Goal: Task Accomplishment & Management: Use online tool/utility

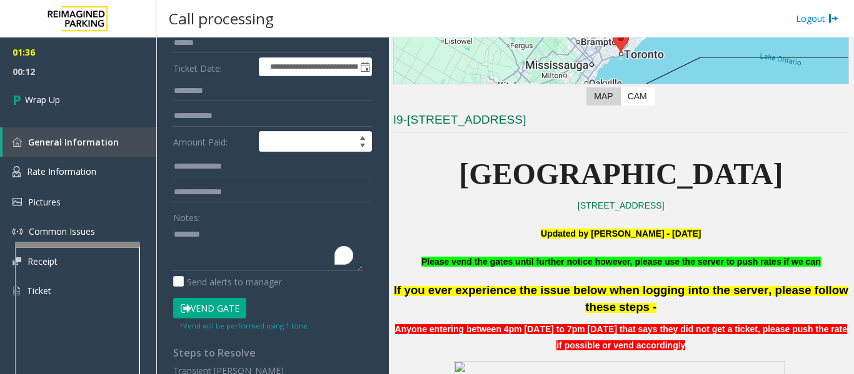
scroll to position [187, 0]
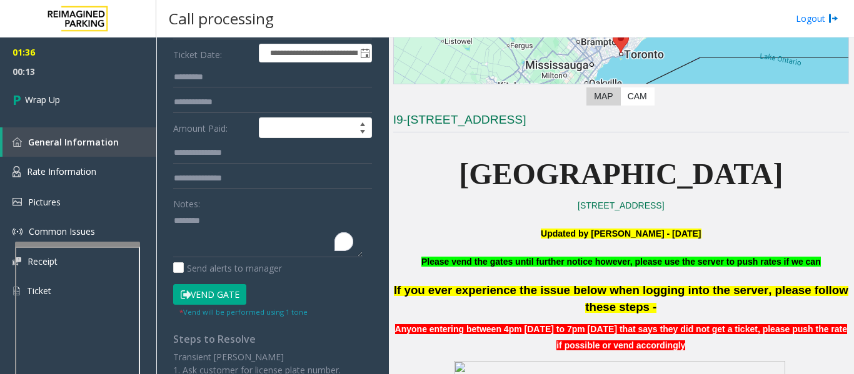
click at [213, 220] on textarea "To enrich screen reader interactions, please activate Accessibility in Grammarl…" at bounding box center [267, 234] width 189 height 47
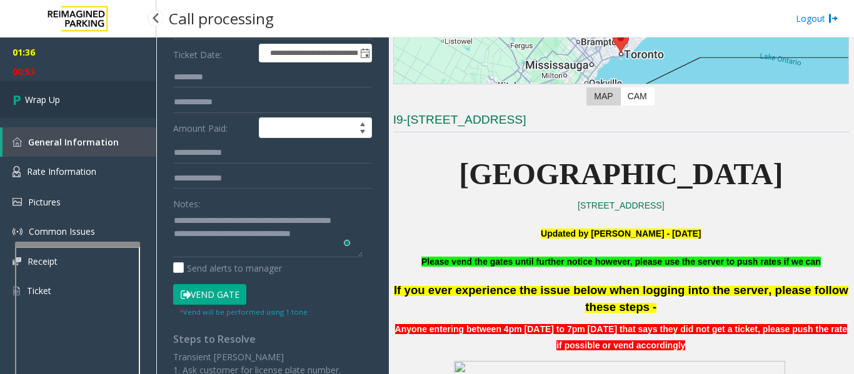
type textarea "**********"
click at [41, 99] on span "Wrap Up" at bounding box center [42, 99] width 35 height 13
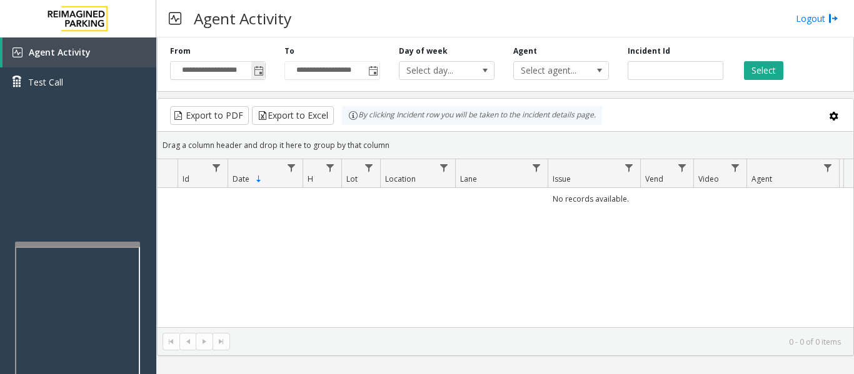
click at [259, 72] on span "Toggle popup" at bounding box center [259, 71] width 10 height 10
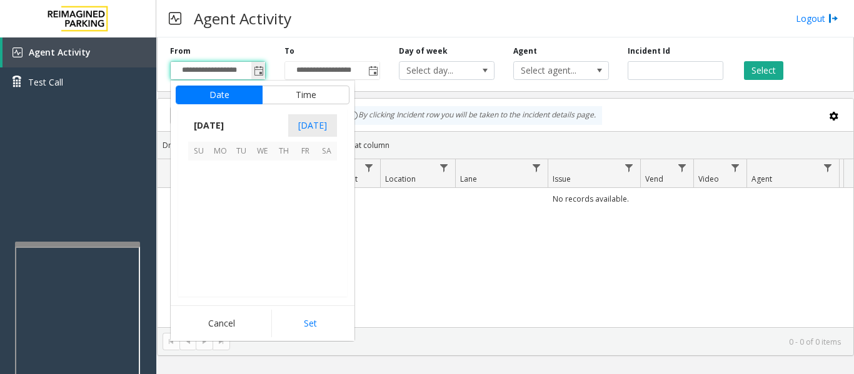
scroll to position [224145, 0]
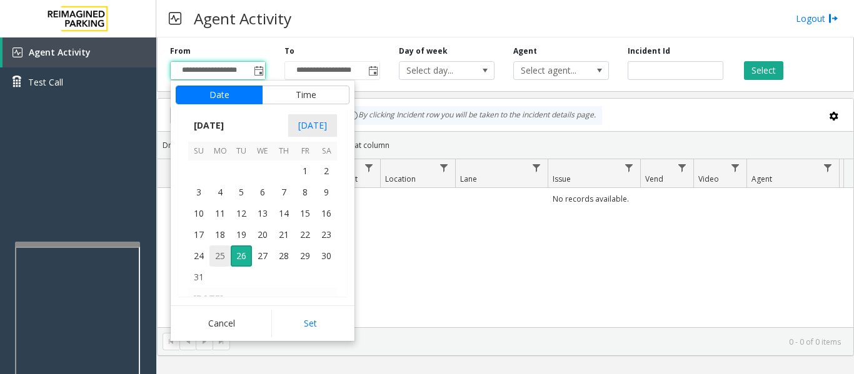
click at [219, 257] on span "25" at bounding box center [219, 256] width 21 height 21
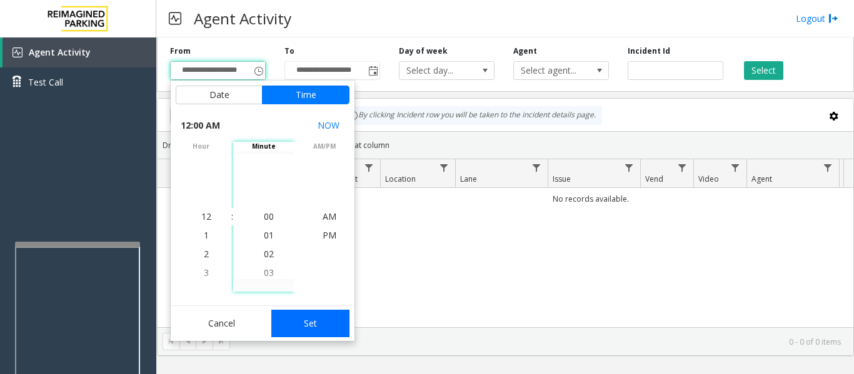
click at [319, 335] on button "Set" at bounding box center [310, 323] width 79 height 27
type input "**********"
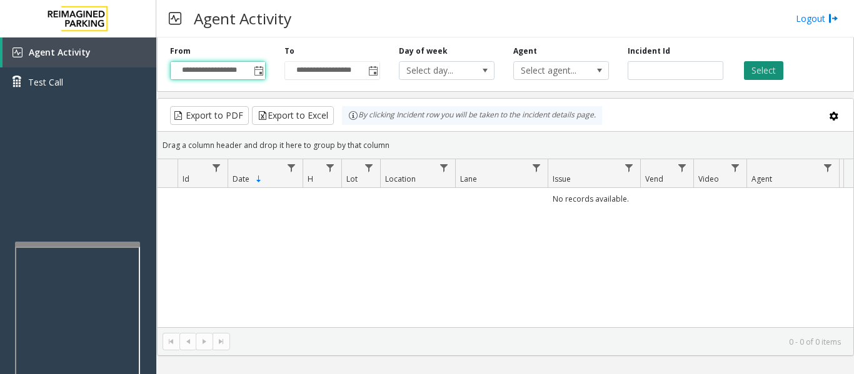
click at [762, 68] on button "Select" at bounding box center [763, 70] width 39 height 19
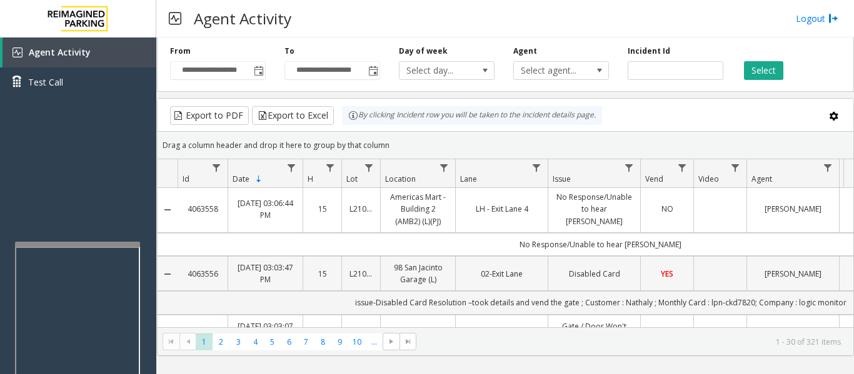
scroll to position [0, 0]
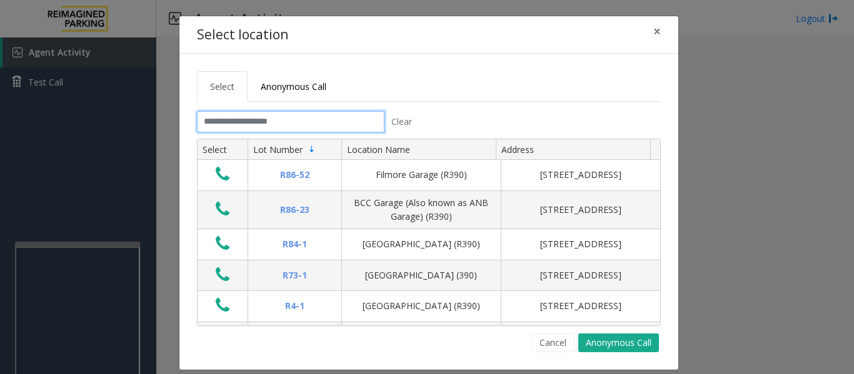
click at [277, 122] on input "text" at bounding box center [290, 121] width 187 height 21
click at [657, 34] on button "×" at bounding box center [656, 31] width 25 height 31
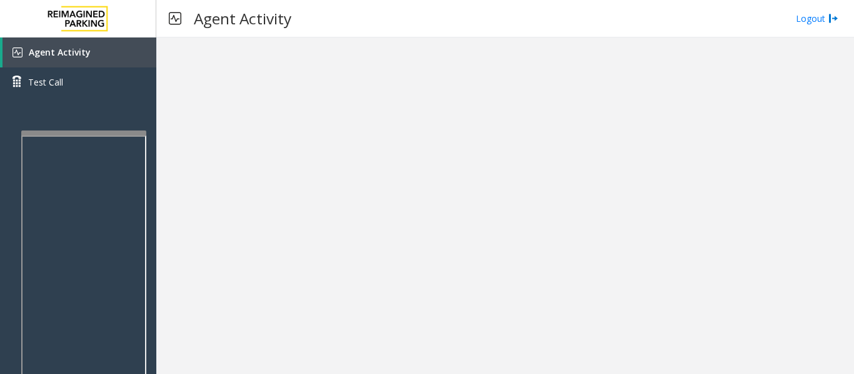
click at [75, 134] on div at bounding box center [83, 133] width 125 height 5
click at [338, 106] on div at bounding box center [504, 205] width 697 height 337
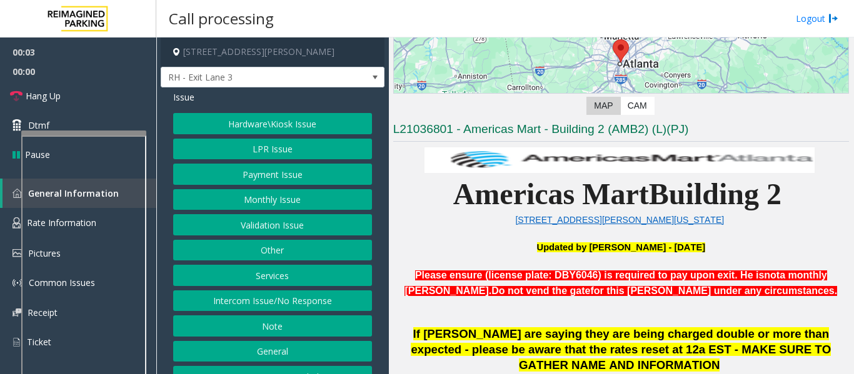
scroll to position [250, 0]
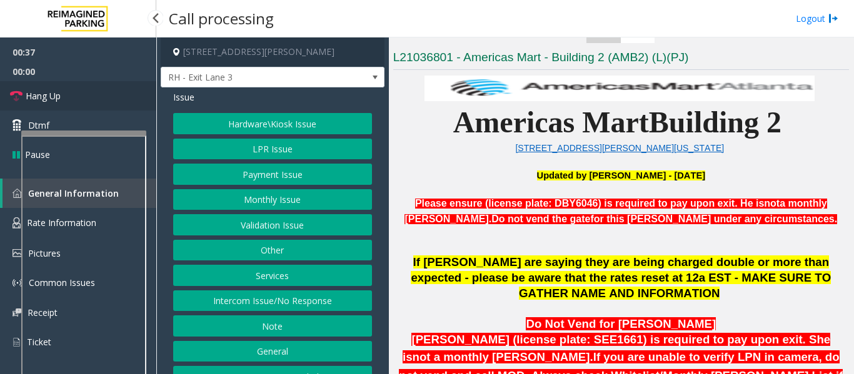
click at [56, 97] on span "Hang Up" at bounding box center [43, 95] width 35 height 13
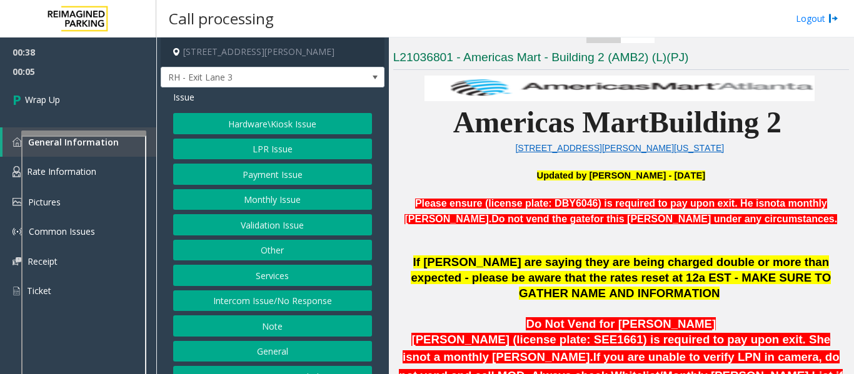
click at [289, 301] on button "Intercom Issue/No Response" at bounding box center [272, 301] width 199 height 21
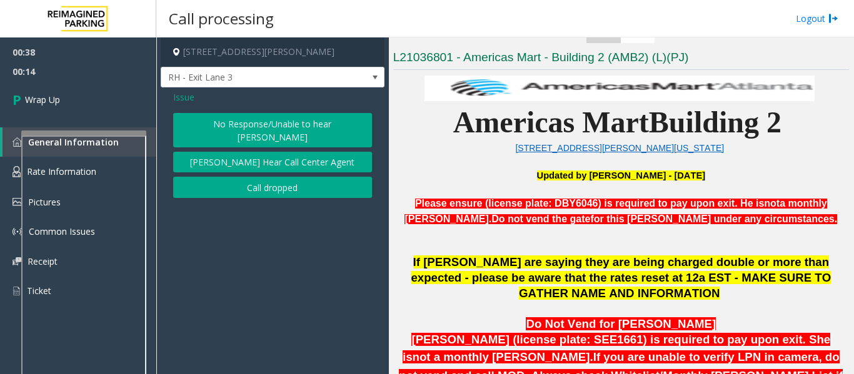
click at [254, 122] on button "No Response/Unable to hear [PERSON_NAME]" at bounding box center [272, 130] width 199 height 34
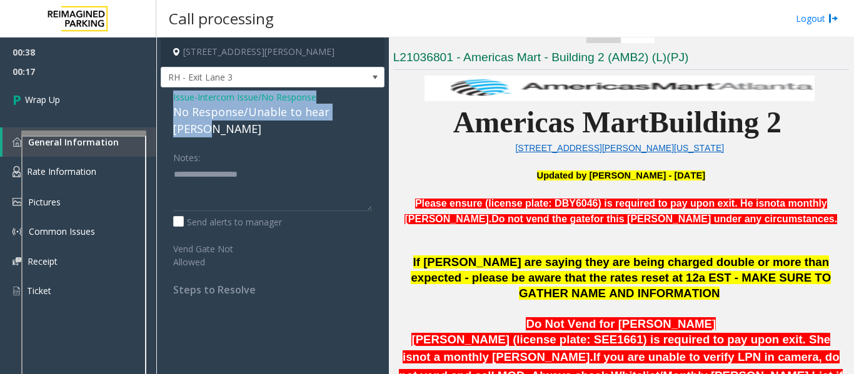
drag, startPoint x: 367, startPoint y: 114, endPoint x: 167, endPoint y: 99, distance: 200.5
click at [167, 99] on div "Issue - Intercom Issue/No Response No Response/Unable to hear [PERSON_NAME] Not…" at bounding box center [273, 197] width 224 height 221
copy div "Issue - Intercom Issue/No Response No Response/Unable to hear [PERSON_NAME]"
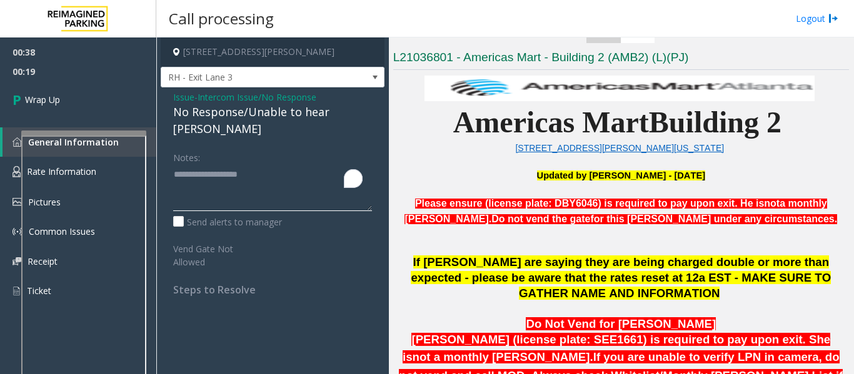
click at [186, 164] on textarea "To enrich screen reader interactions, please activate Accessibility in Grammarl…" at bounding box center [272, 187] width 199 height 47
paste textarea "**********"
click at [329, 174] on textarea "To enrich screen reader interactions, please activate Accessibility in Grammarl…" at bounding box center [272, 187] width 199 height 47
drag, startPoint x: 321, startPoint y: 169, endPoint x: 232, endPoint y: 170, distance: 88.7
click at [232, 170] on textarea "To enrich screen reader interactions, please activate Accessibility in Grammarl…" at bounding box center [272, 187] width 199 height 47
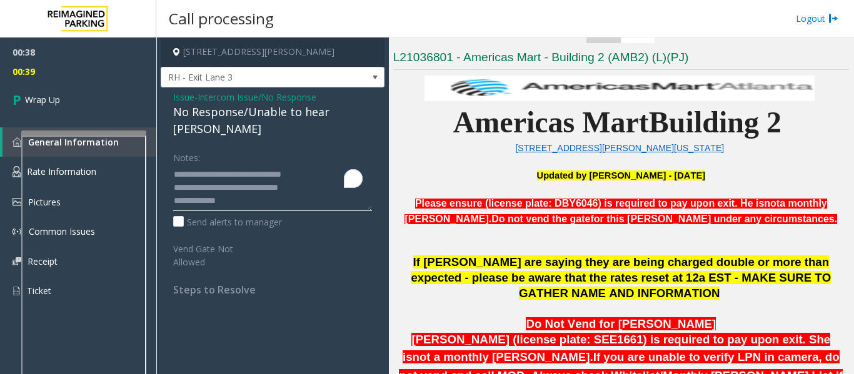
click at [255, 189] on textarea "To enrich screen reader interactions, please activate Accessibility in Grammarl…" at bounding box center [272, 187] width 199 height 47
paste textarea "**********"
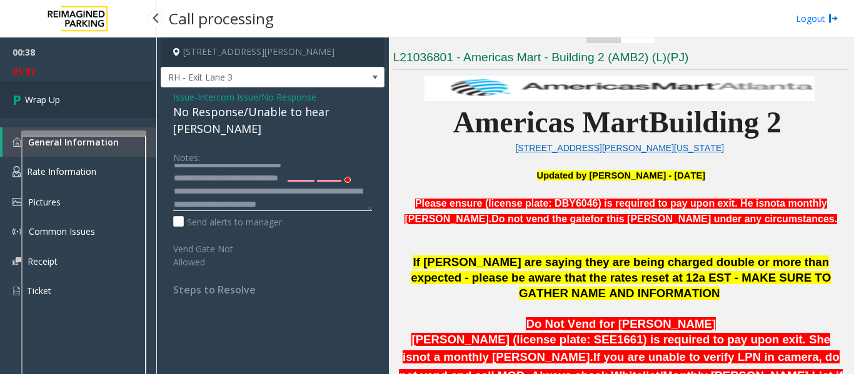
type textarea "**********"
click at [58, 98] on span "Wrap Up" at bounding box center [42, 99] width 35 height 13
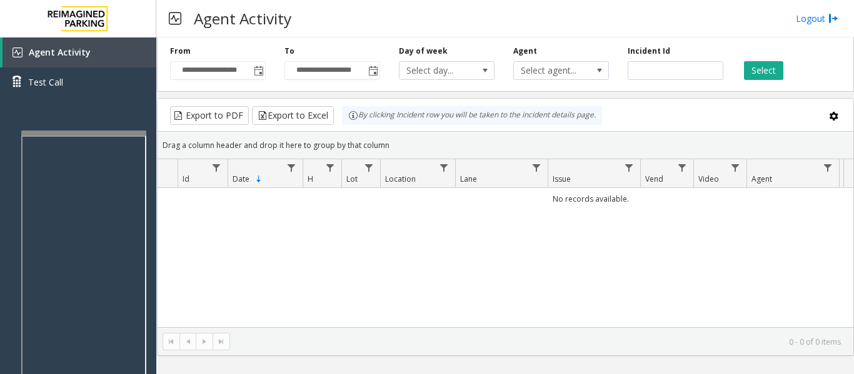
click at [630, 256] on div "No records available." at bounding box center [505, 266] width 696 height 156
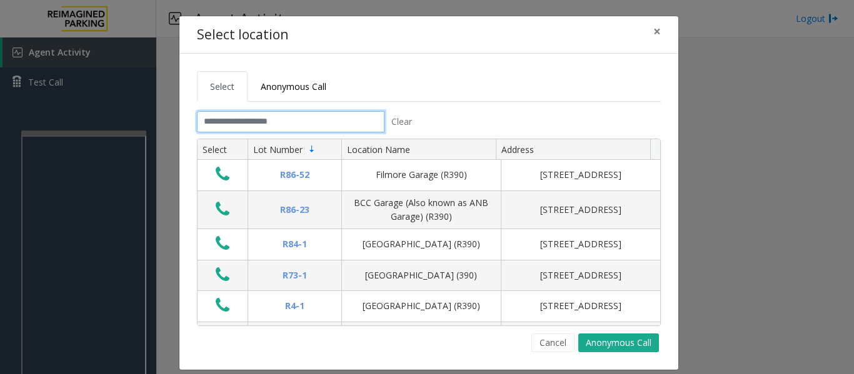
click at [278, 123] on input "text" at bounding box center [290, 121] width 187 height 21
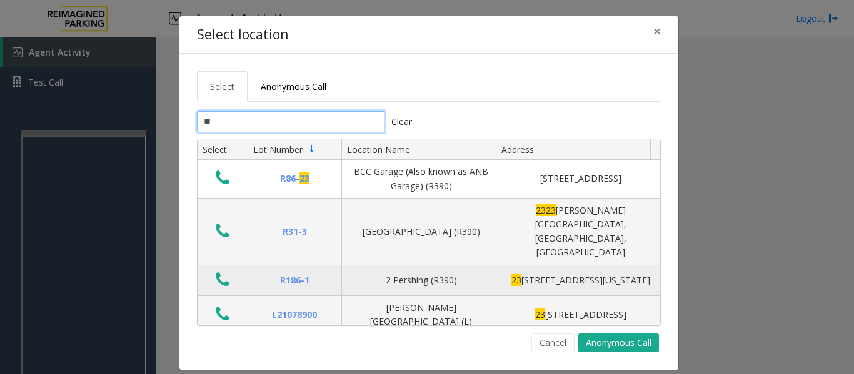
type input "**"
click at [219, 271] on icon "Data table" at bounding box center [223, 279] width 14 height 17
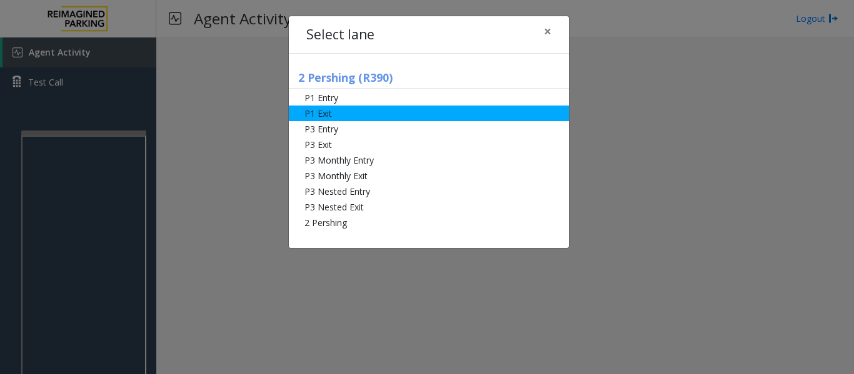
click at [379, 116] on li "P1 Exit" at bounding box center [429, 114] width 280 height 16
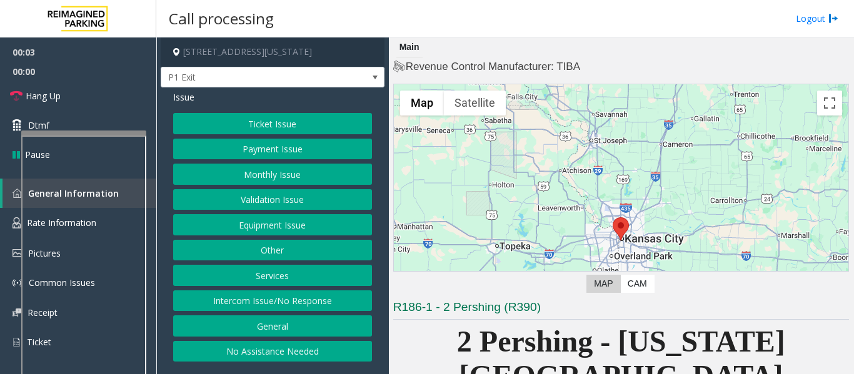
click at [285, 125] on button "Ticket Issue" at bounding box center [272, 123] width 199 height 21
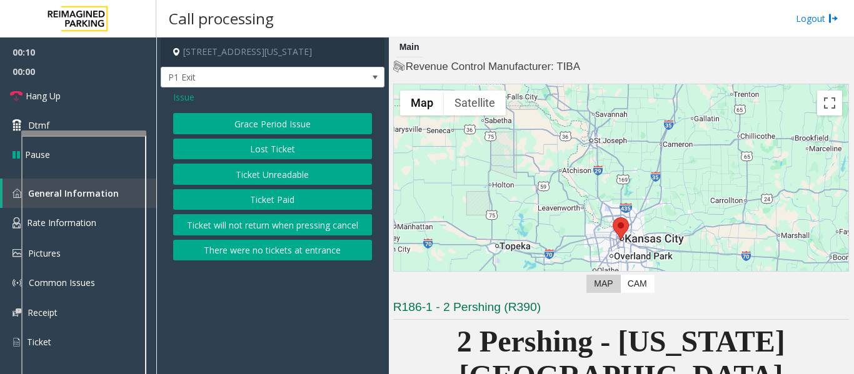
click at [181, 98] on span "Issue" at bounding box center [183, 97] width 21 height 13
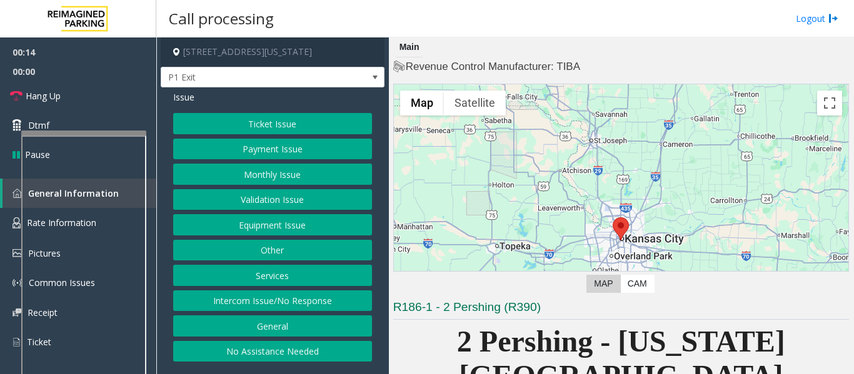
click at [302, 122] on button "Ticket Issue" at bounding box center [272, 123] width 199 height 21
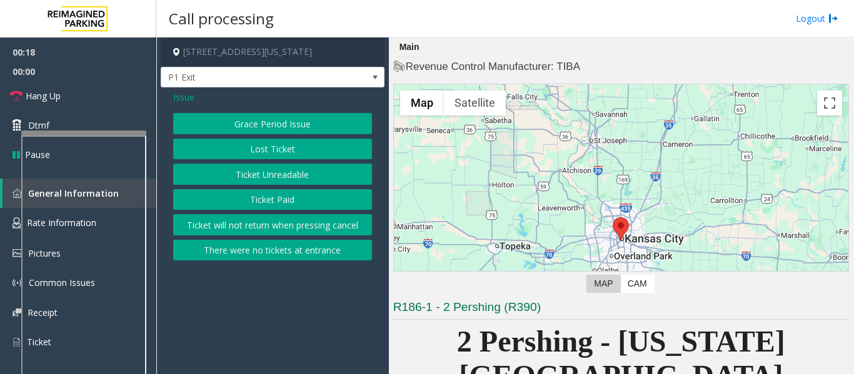
click at [277, 182] on button "Ticket Unreadable" at bounding box center [272, 174] width 199 height 21
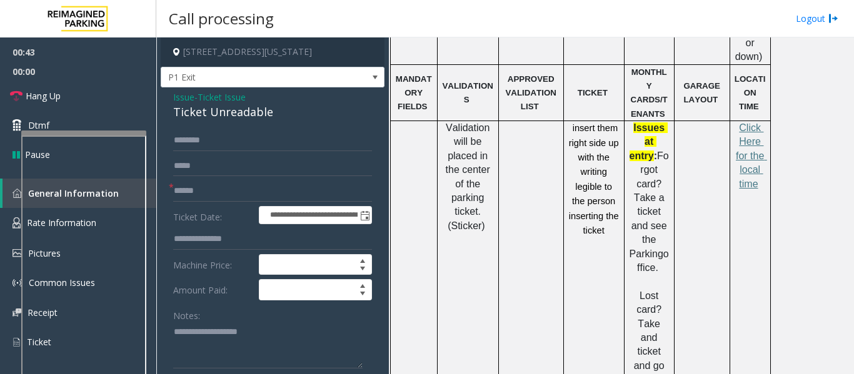
scroll to position [687, 0]
click at [587, 122] on p "insert them right side up with the writing legible to the person inserting the …" at bounding box center [593, 180] width 51 height 117
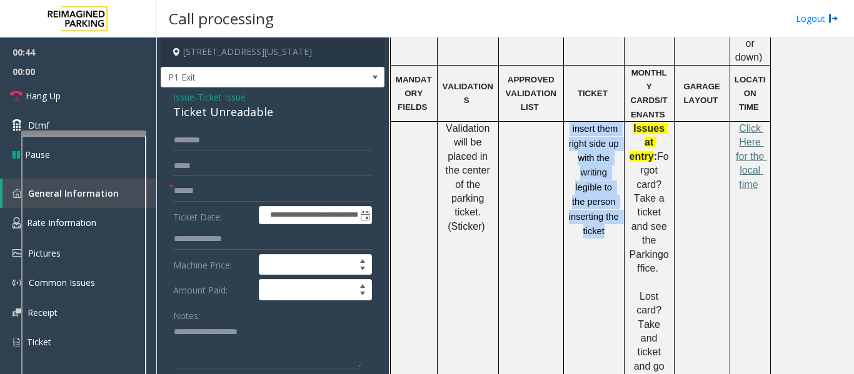
click at [587, 122] on p "insert them right side up with the writing legible to the person inserting the …" at bounding box center [593, 180] width 51 height 117
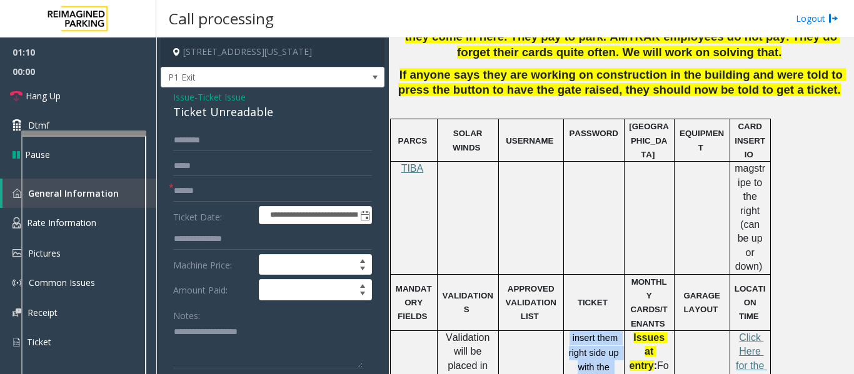
scroll to position [500, 0]
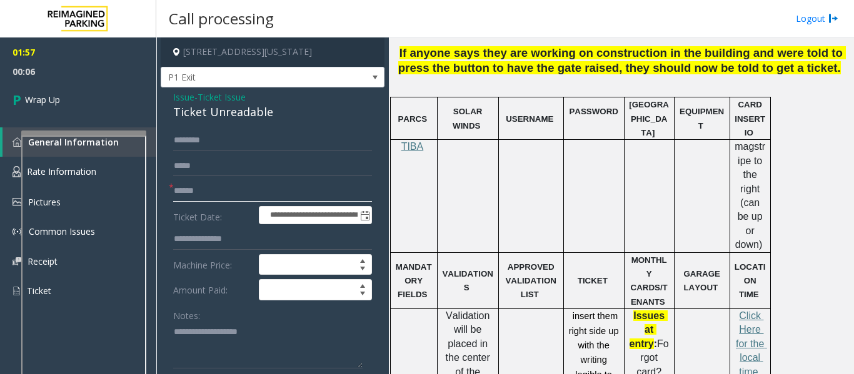
click at [178, 189] on input "text" at bounding box center [272, 191] width 199 height 21
paste input "*******"
type input "*******"
drag, startPoint x: 291, startPoint y: 112, endPoint x: 169, endPoint y: 103, distance: 121.6
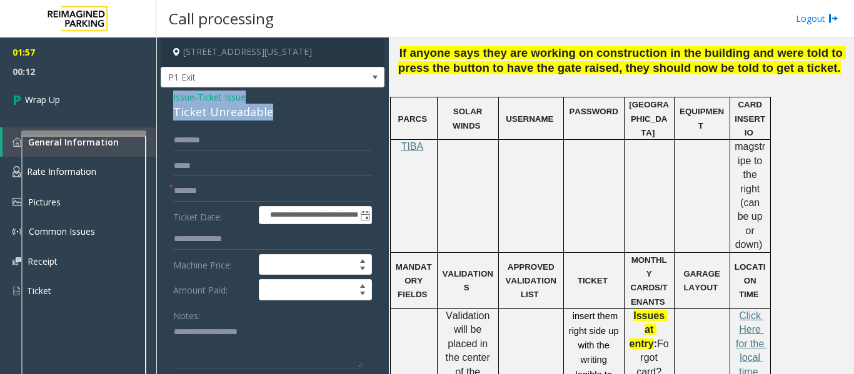
copy div "Issue - Ticket Issue Ticket Unreadable"
click at [196, 338] on textarea "To enrich screen reader interactions, please activate Accessibility in Grammarl…" at bounding box center [267, 345] width 189 height 47
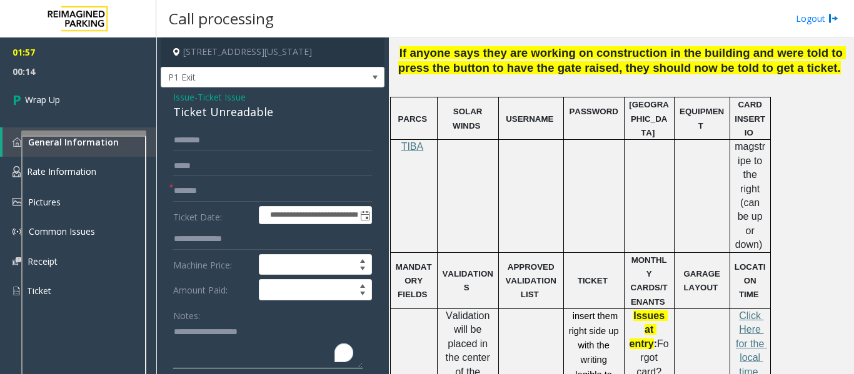
paste textarea "**********"
click at [269, 347] on textarea "To enrich screen reader interactions, please activate Accessibility in Grammarl…" at bounding box center [267, 345] width 189 height 47
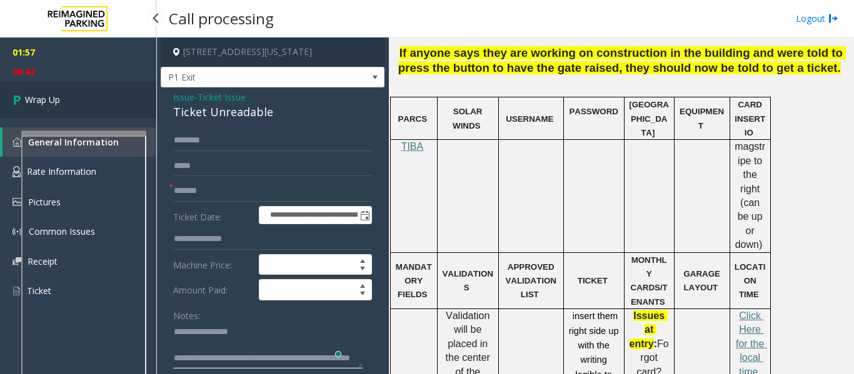
type textarea "**********"
click at [37, 99] on span "Wrap Up" at bounding box center [42, 99] width 35 height 13
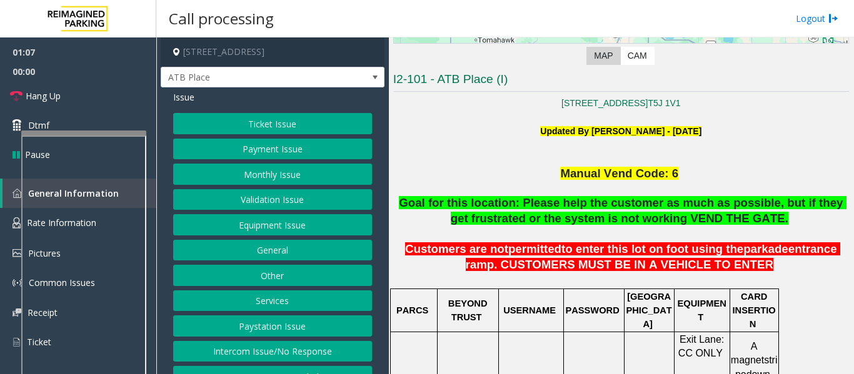
scroll to position [250, 0]
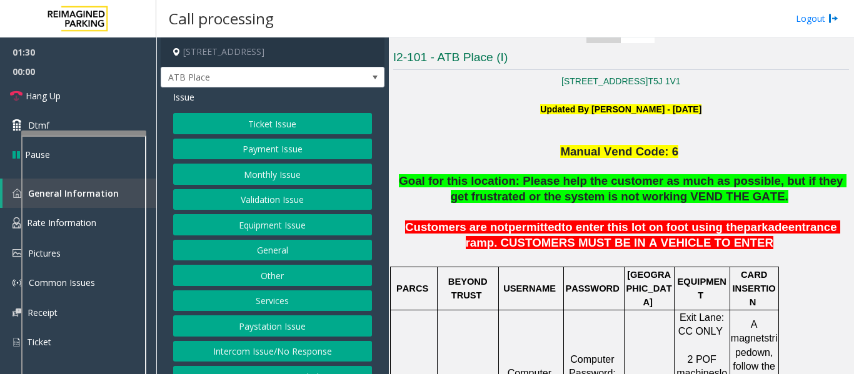
click at [269, 122] on button "Ticket Issue" at bounding box center [272, 123] width 199 height 21
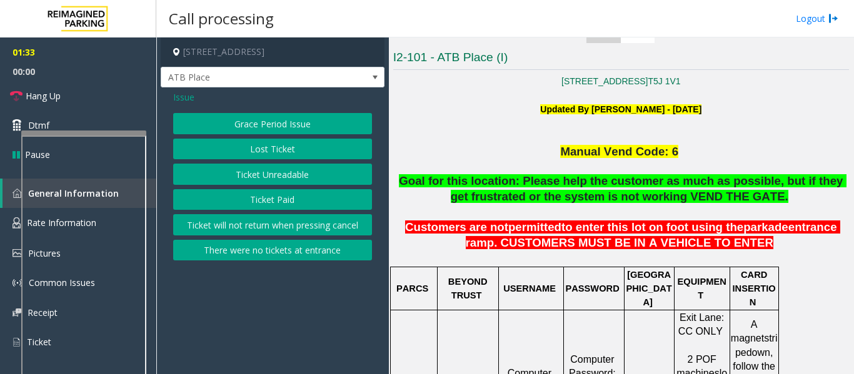
click at [300, 176] on button "Ticket Unreadable" at bounding box center [272, 174] width 199 height 21
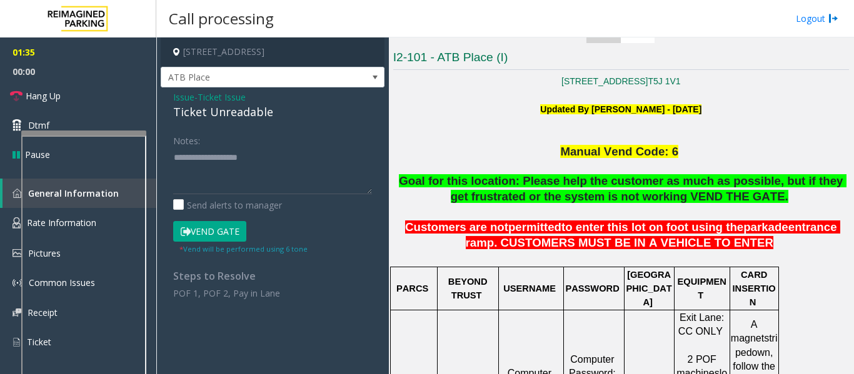
click at [222, 235] on button "Vend Gate" at bounding box center [209, 231] width 73 height 21
click at [251, 164] on textarea "To enrich screen reader interactions, please activate Accessibility in Grammarl…" at bounding box center [272, 170] width 199 height 47
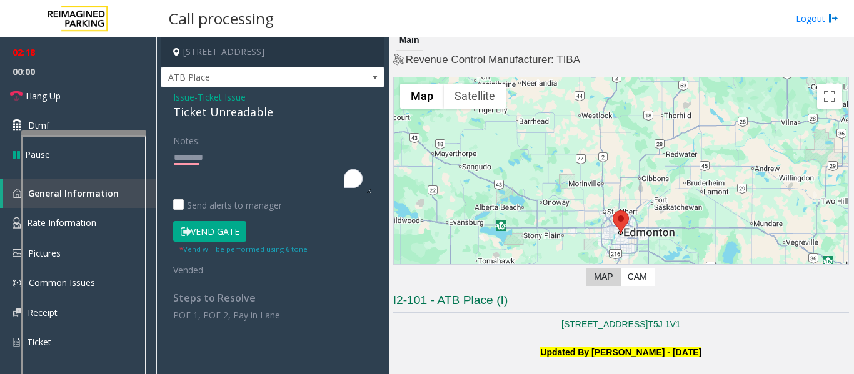
scroll to position [0, 0]
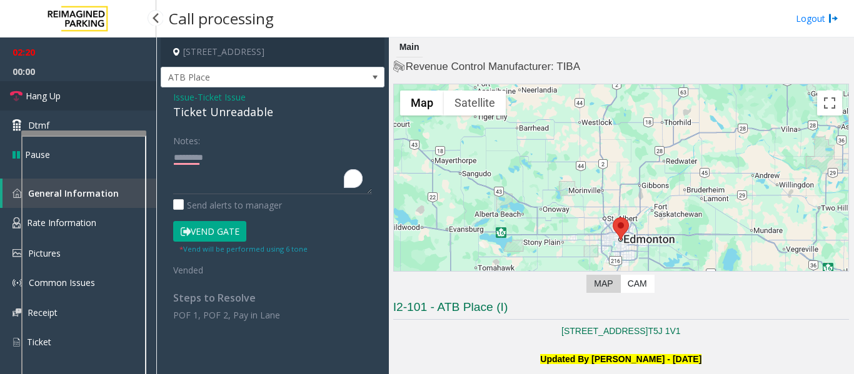
click at [40, 99] on span "Hang Up" at bounding box center [43, 95] width 35 height 13
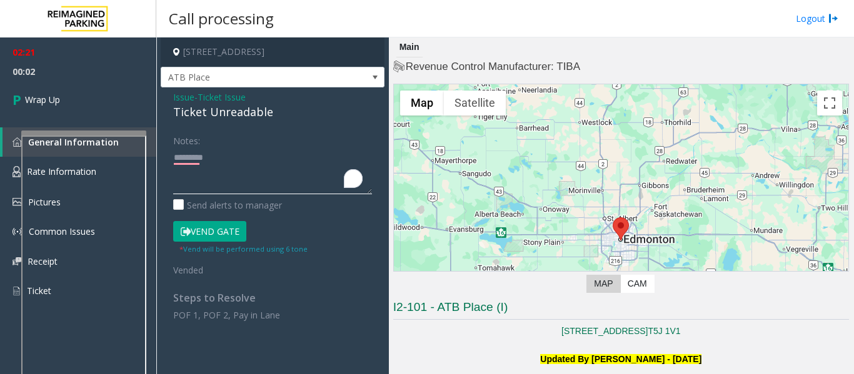
click at [218, 157] on textarea "To enrich screen reader interactions, please activate Accessibility in Grammarl…" at bounding box center [272, 170] width 199 height 47
click at [214, 185] on textarea "To enrich screen reader interactions, please activate Accessibility in Grammarl…" at bounding box center [272, 170] width 199 height 47
click at [369, 174] on textarea "To enrich screen reader interactions, please activate Accessibility in Grammarl…" at bounding box center [272, 170] width 199 height 47
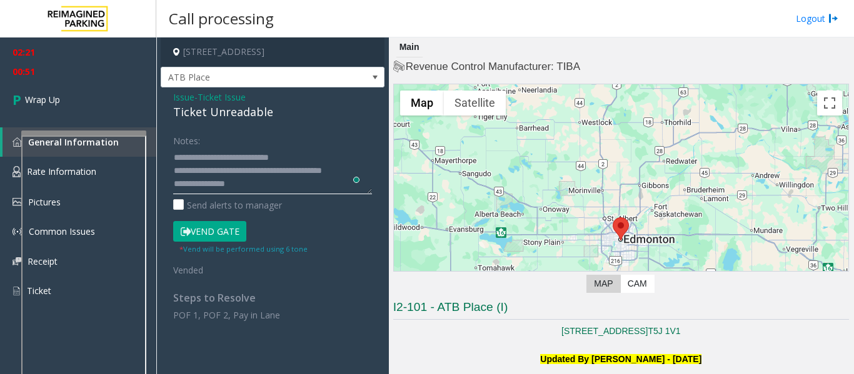
paste textarea "*********"
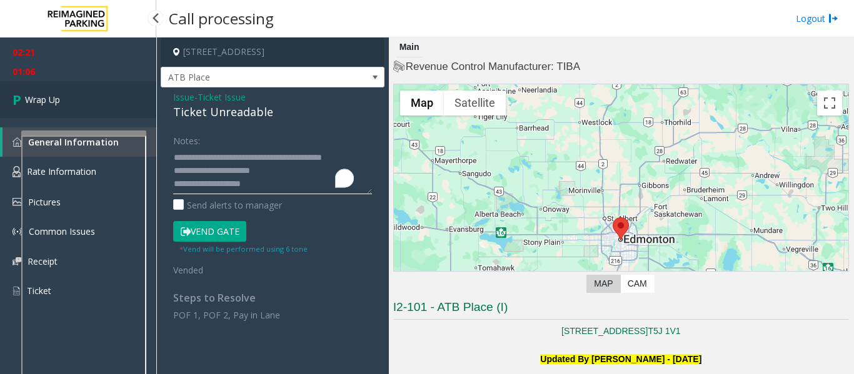
type textarea "**********"
click at [52, 99] on span "Wrap Up" at bounding box center [42, 99] width 35 height 13
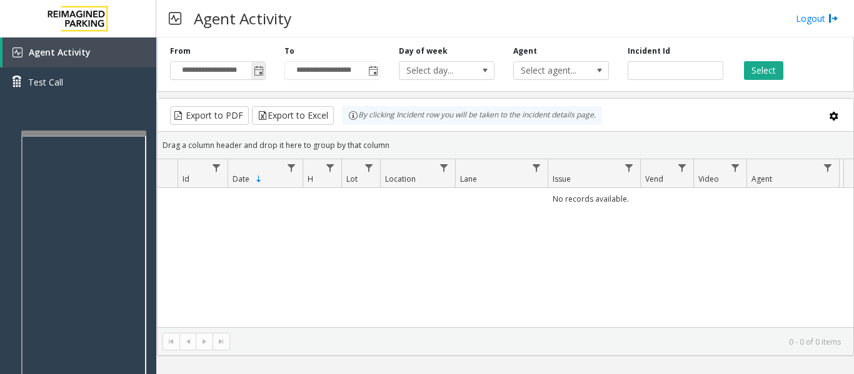
click at [255, 71] on span "Toggle popup" at bounding box center [259, 71] width 10 height 10
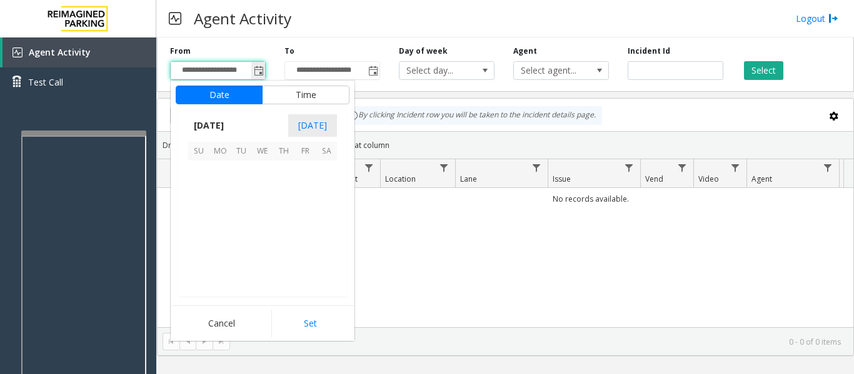
scroll to position [224145, 0]
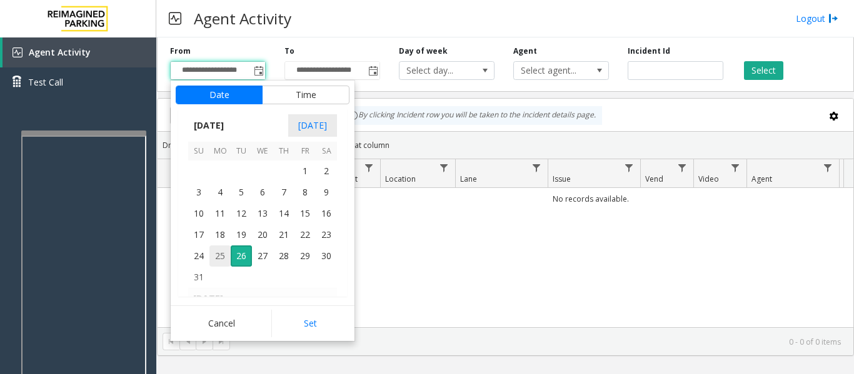
click at [221, 252] on span "25" at bounding box center [219, 256] width 21 height 21
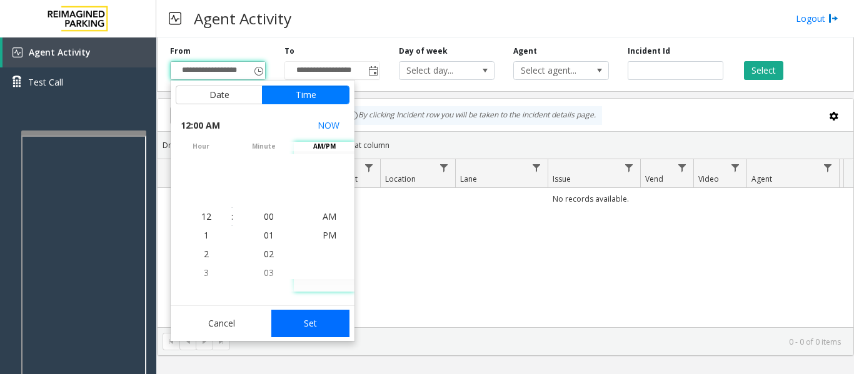
click at [316, 323] on button "Set" at bounding box center [310, 323] width 79 height 27
type input "**********"
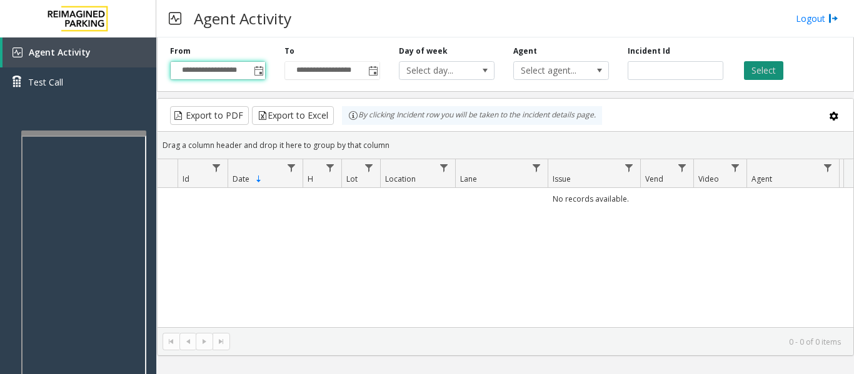
click at [771, 75] on button "Select" at bounding box center [763, 70] width 39 height 19
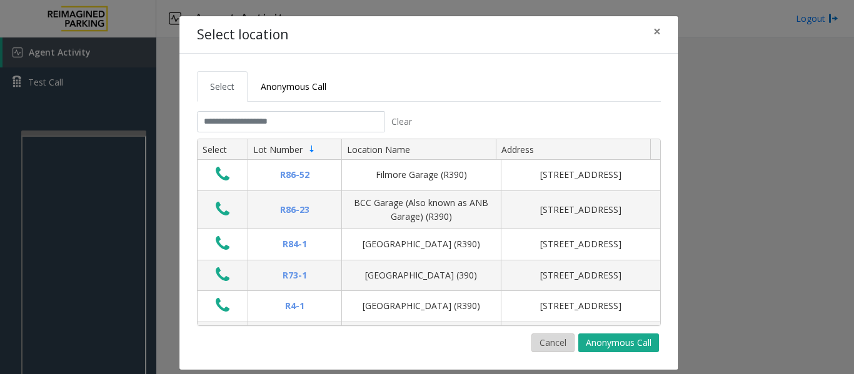
click at [556, 341] on button "Cancel" at bounding box center [552, 343] width 43 height 19
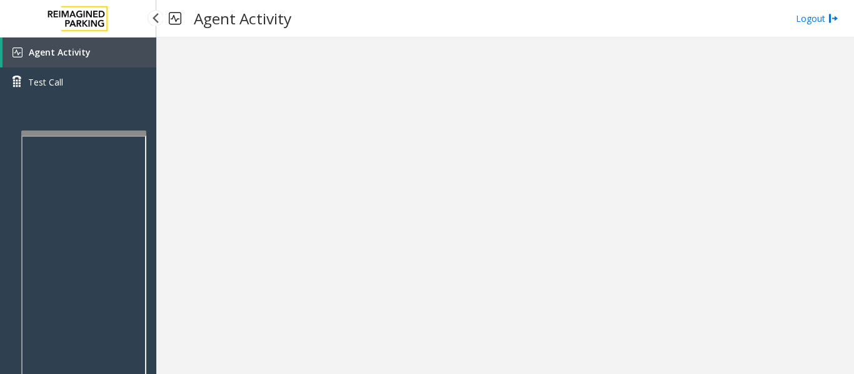
click at [75, 117] on div "Agent Activity Test Call" at bounding box center [78, 224] width 156 height 374
click at [89, 108] on div "Agent Activity Test Call" at bounding box center [78, 224] width 156 height 374
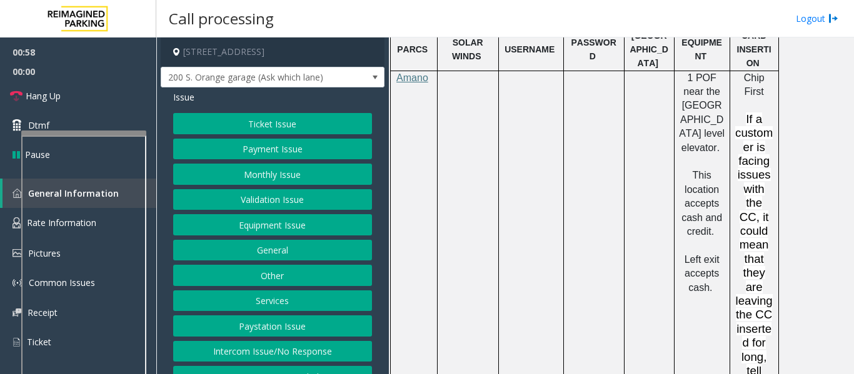
scroll to position [1062, 0]
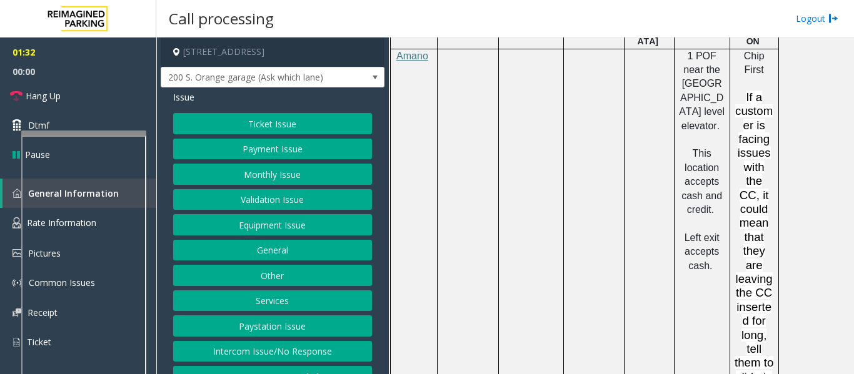
click at [275, 354] on button "Intercom Issue/No Response" at bounding box center [272, 351] width 199 height 21
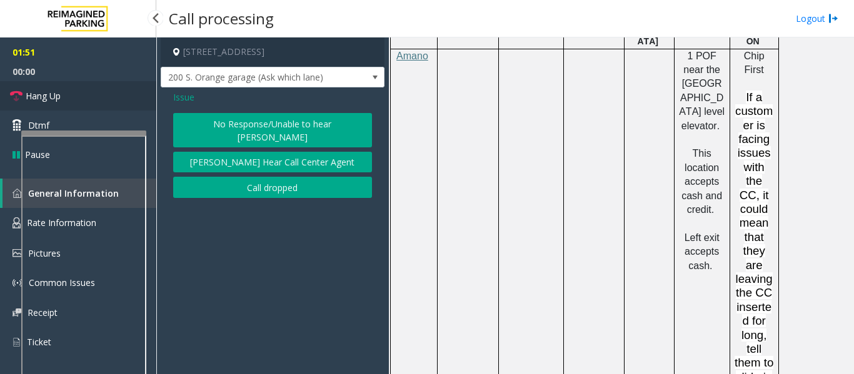
click at [29, 101] on span "Hang Up" at bounding box center [43, 95] width 35 height 13
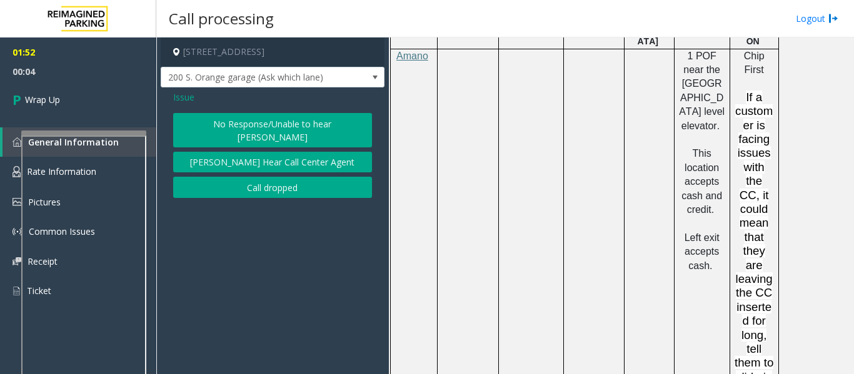
click at [177, 96] on span "Issue" at bounding box center [183, 97] width 21 height 13
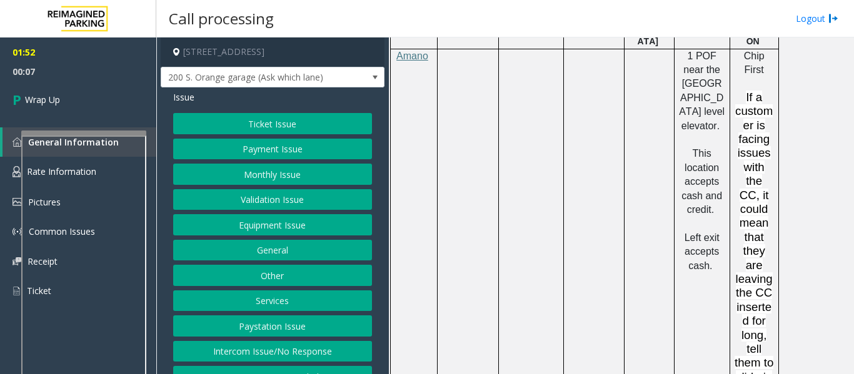
click at [313, 355] on button "Intercom Issue/No Response" at bounding box center [272, 351] width 199 height 21
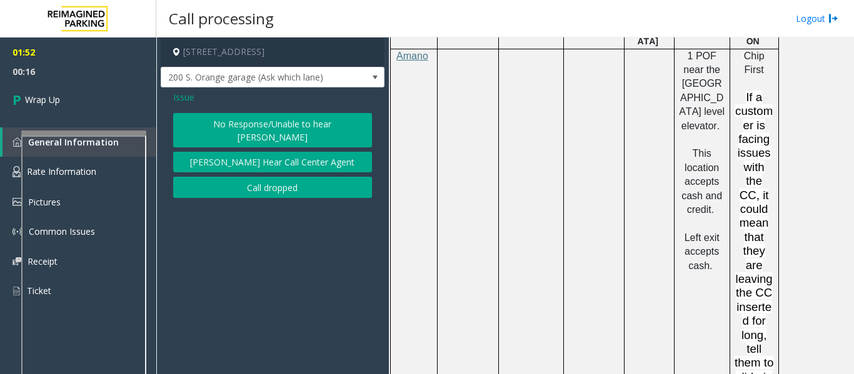
click at [182, 94] on span "Issue" at bounding box center [183, 97] width 21 height 13
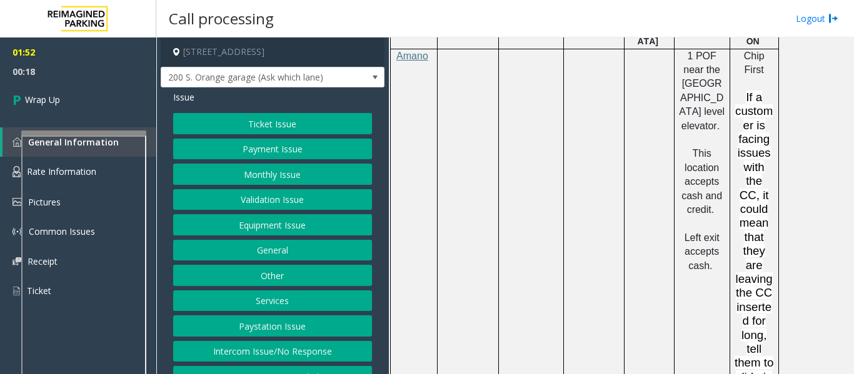
click at [271, 150] on button "Payment Issue" at bounding box center [272, 149] width 199 height 21
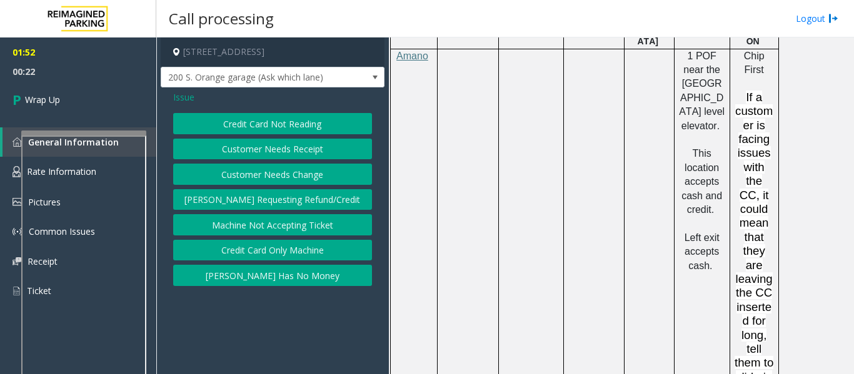
click at [267, 251] on button "Credit Card Only Machine" at bounding box center [272, 250] width 199 height 21
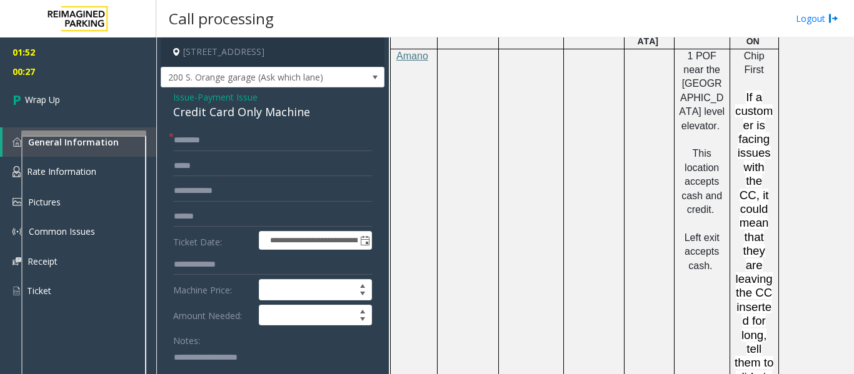
click at [276, 99] on div "Issue - Payment Issue Credit Card Only Machine" at bounding box center [272, 106] width 199 height 30
drag, startPoint x: 310, startPoint y: 110, endPoint x: 164, endPoint y: 96, distance: 146.3
copy div "Issue - Payment Issue Credit Card Only Machine"
click at [206, 349] on textarea at bounding box center [267, 370] width 189 height 47
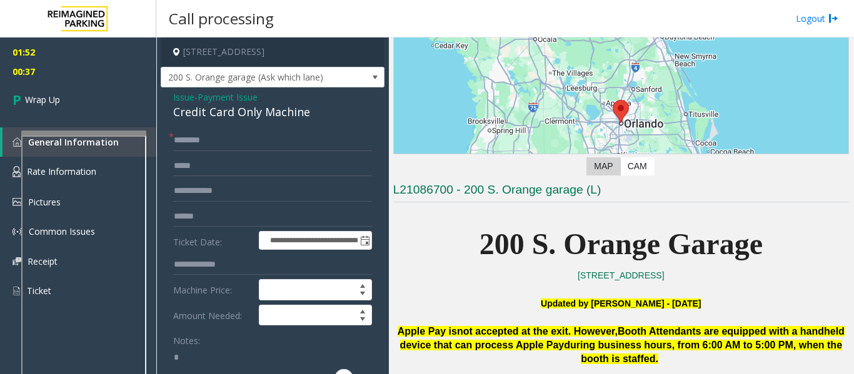
scroll to position [318, 0]
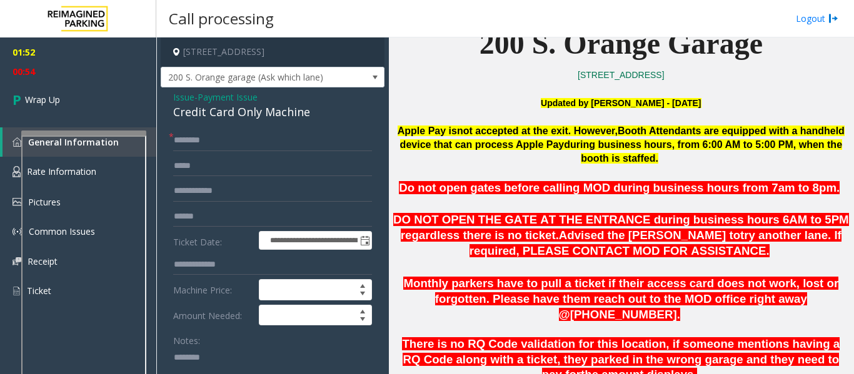
paste textarea "**********"
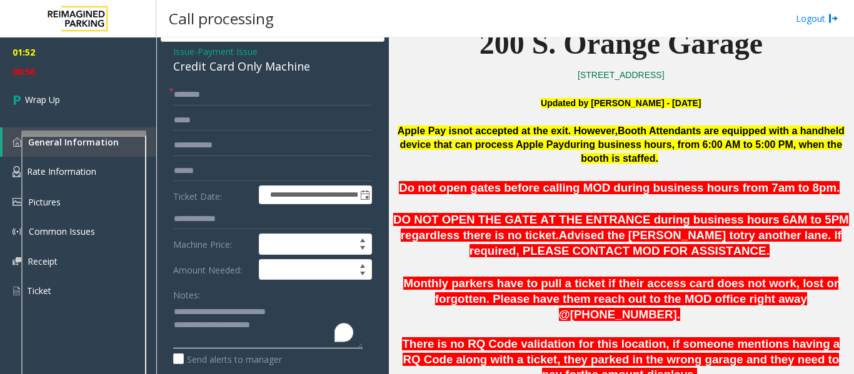
scroll to position [65, 0]
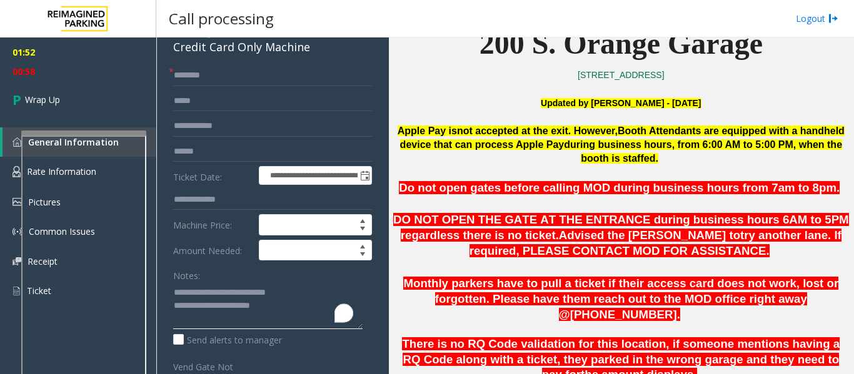
click at [282, 309] on textarea "To enrich screen reader interactions, please activate Accessibility in Grammarl…" at bounding box center [267, 305] width 189 height 47
click at [180, 307] on textarea "To enrich screen reader interactions, please activate Accessibility in Grammarl…" at bounding box center [267, 305] width 189 height 47
click at [244, 318] on textarea "To enrich screen reader interactions, please activate Accessibility in Grammarl…" at bounding box center [267, 305] width 189 height 47
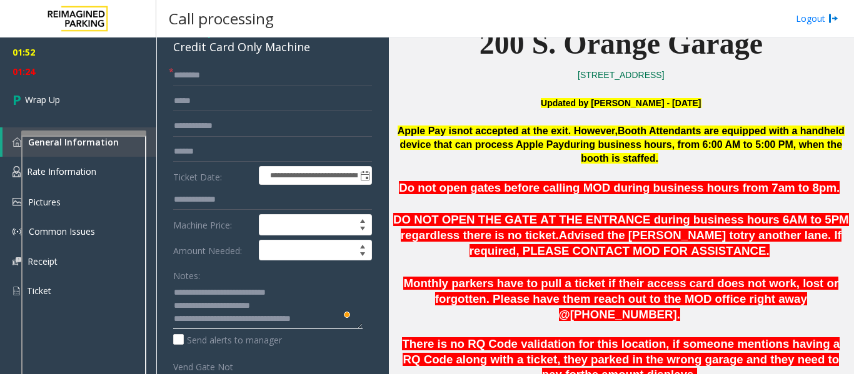
type textarea "**********"
click at [212, 79] on input "text" at bounding box center [272, 75] width 199 height 21
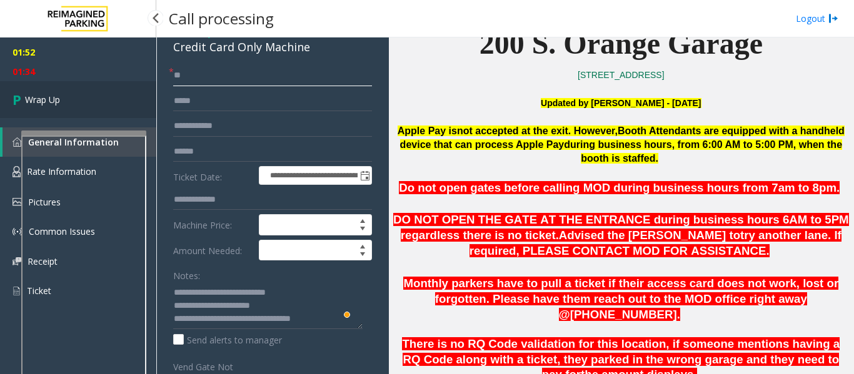
type input "**"
click at [32, 97] on span "Wrap Up" at bounding box center [42, 99] width 35 height 13
